Goal: Information Seeking & Learning: Learn about a topic

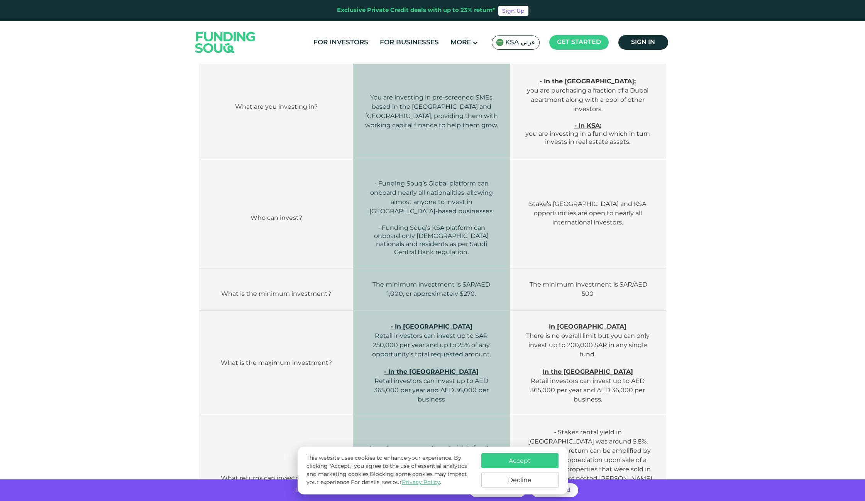
click at [517, 40] on span "KSA عربي" at bounding box center [520, 42] width 30 height 9
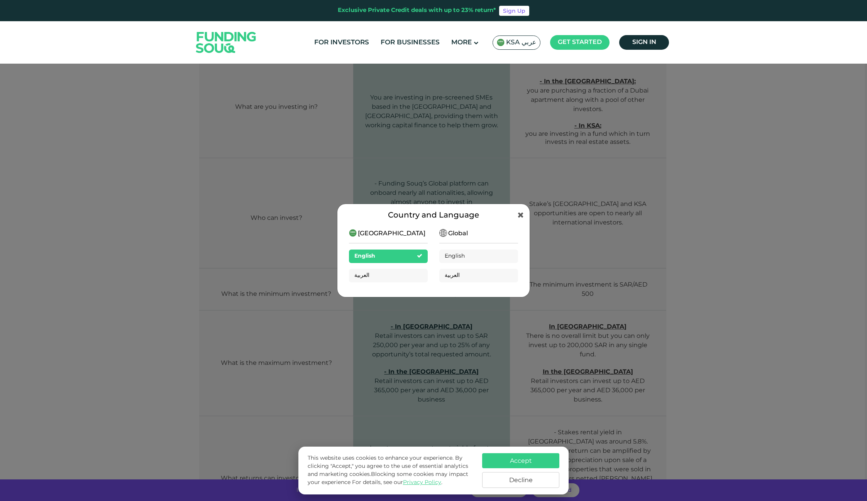
click at [455, 234] on span "Global" at bounding box center [458, 233] width 20 height 9
click at [520, 213] on icon at bounding box center [521, 215] width 6 height 8
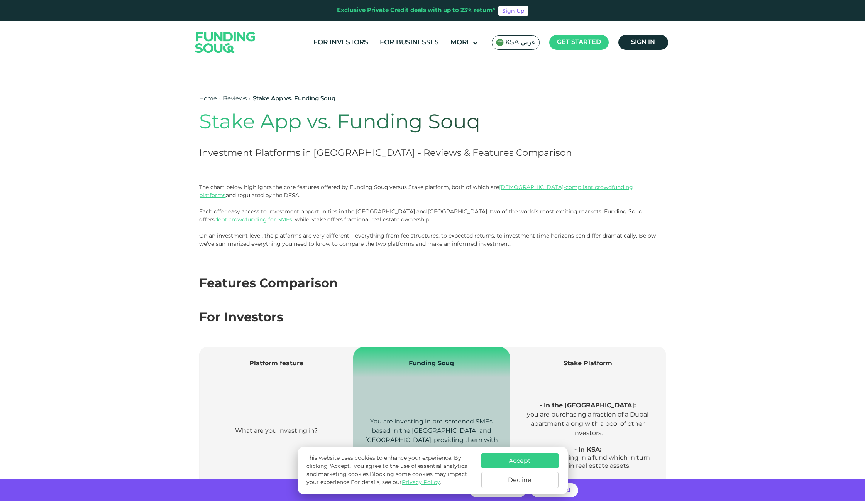
click at [227, 38] on img at bounding box center [226, 42] width 76 height 39
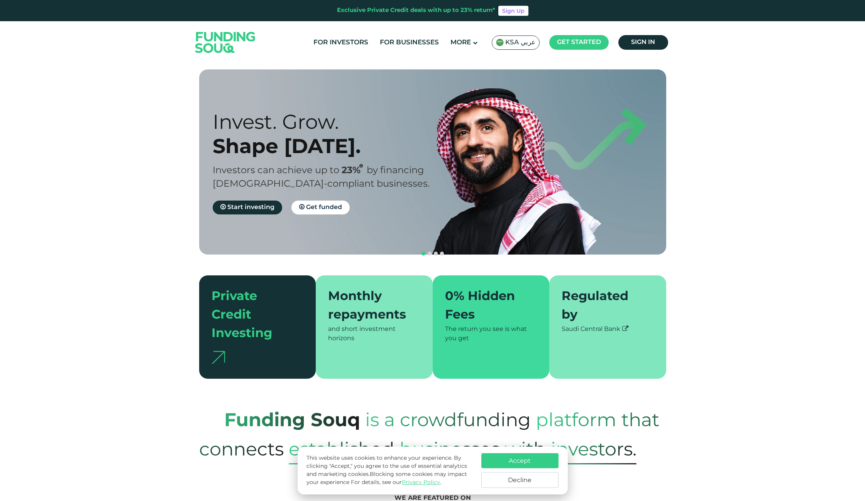
scroll to position [113, 0]
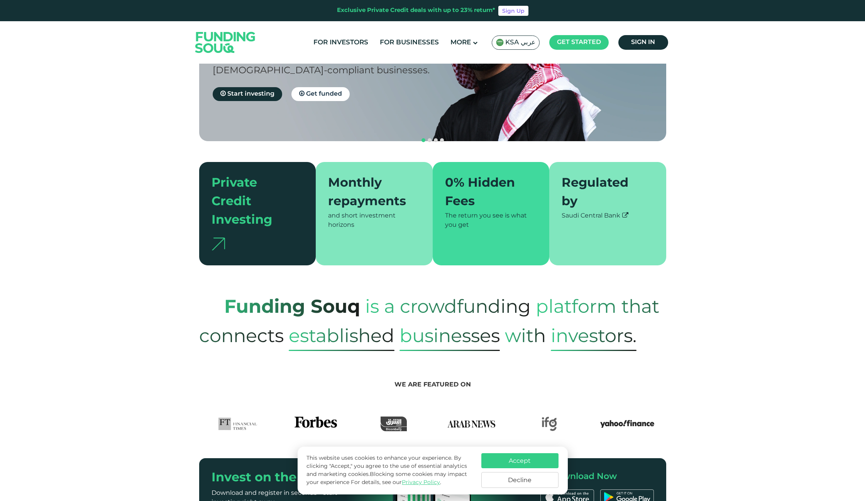
click at [522, 460] on button "Accept" at bounding box center [519, 460] width 77 height 15
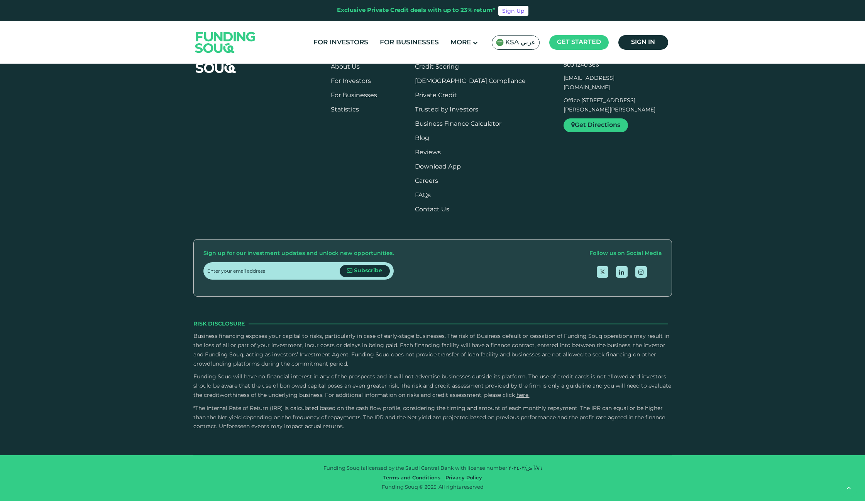
scroll to position [1028, 0]
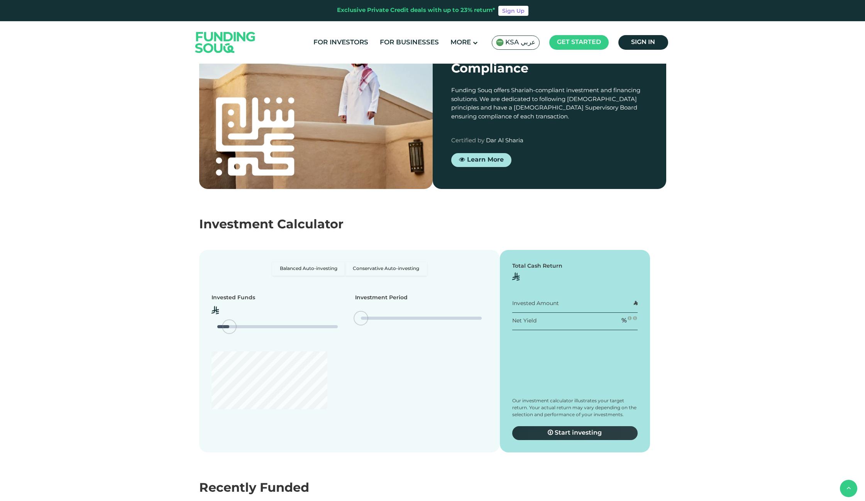
type tc-range-slider "4"
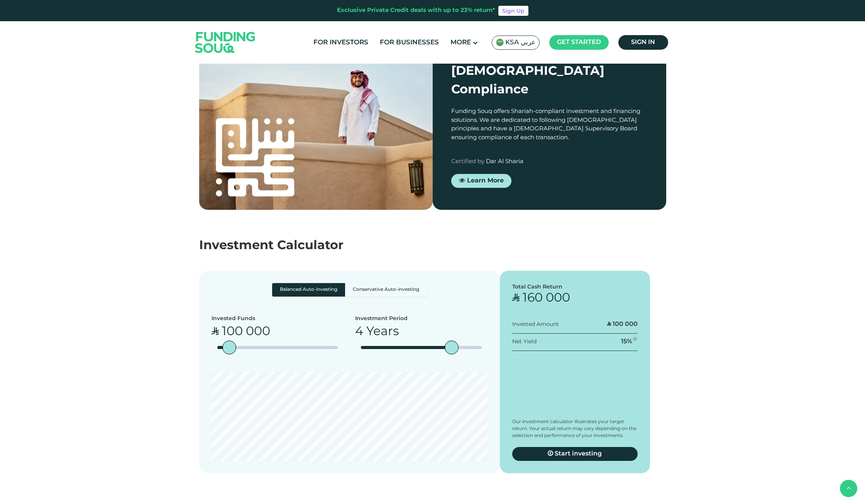
click at [788, 210] on div "Shariah Compliance Funding Souq offers Shariah-compliant investment and financi…" at bounding box center [432, 127] width 865 height 166
click at [705, 206] on div "Shariah Compliance Funding Souq offers Shariah-compliant investment and financi…" at bounding box center [432, 127] width 865 height 166
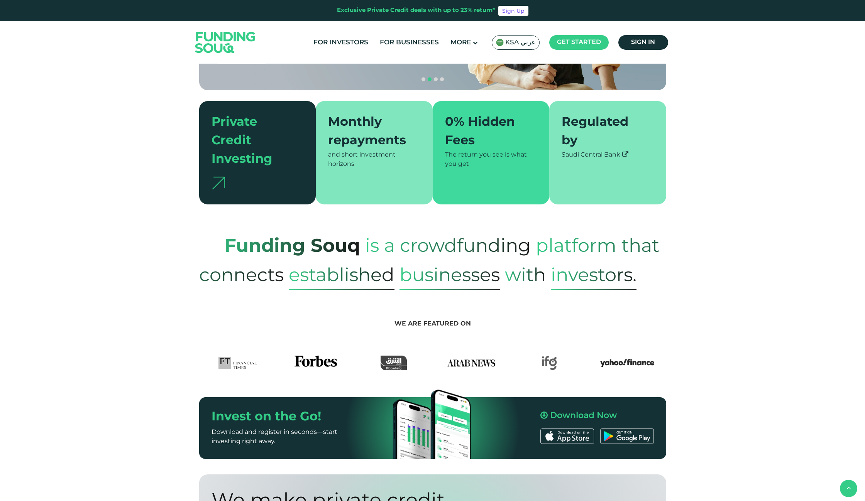
scroll to position [0, 0]
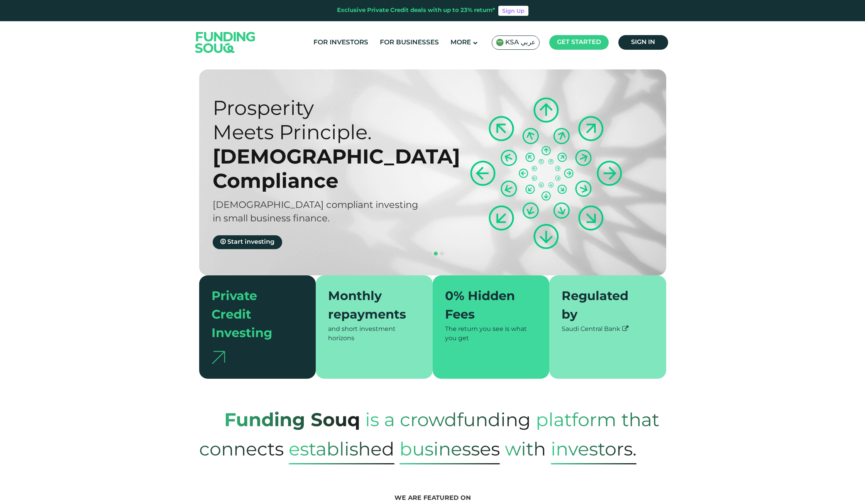
click at [788, 254] on section "Prosperity Meets Principle. Shariah Compliance Sharia compliant investing in sm…" at bounding box center [432, 224] width 865 height 310
